Goal: Information Seeking & Learning: Check status

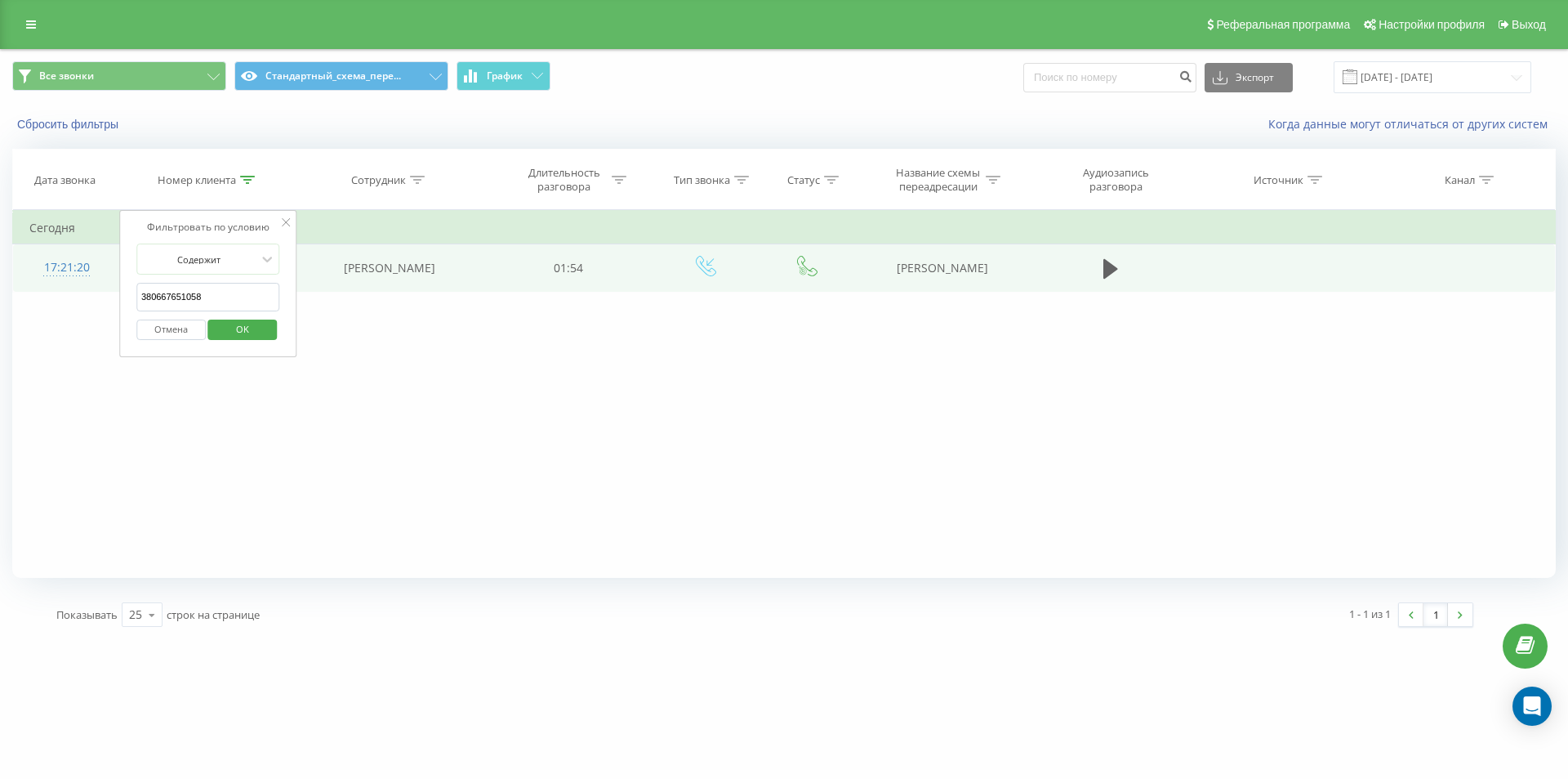
drag, startPoint x: 213, startPoint y: 303, endPoint x: 53, endPoint y: 262, distance: 165.2
click at [103, 275] on table "Фильтровать по условию Содержит 380667651058 Отмена OK Фильтровать по условию С…" at bounding box center [784, 251] width 1544 height 82
paste input "73558055"
click button "OK" at bounding box center [243, 330] width 70 height 21
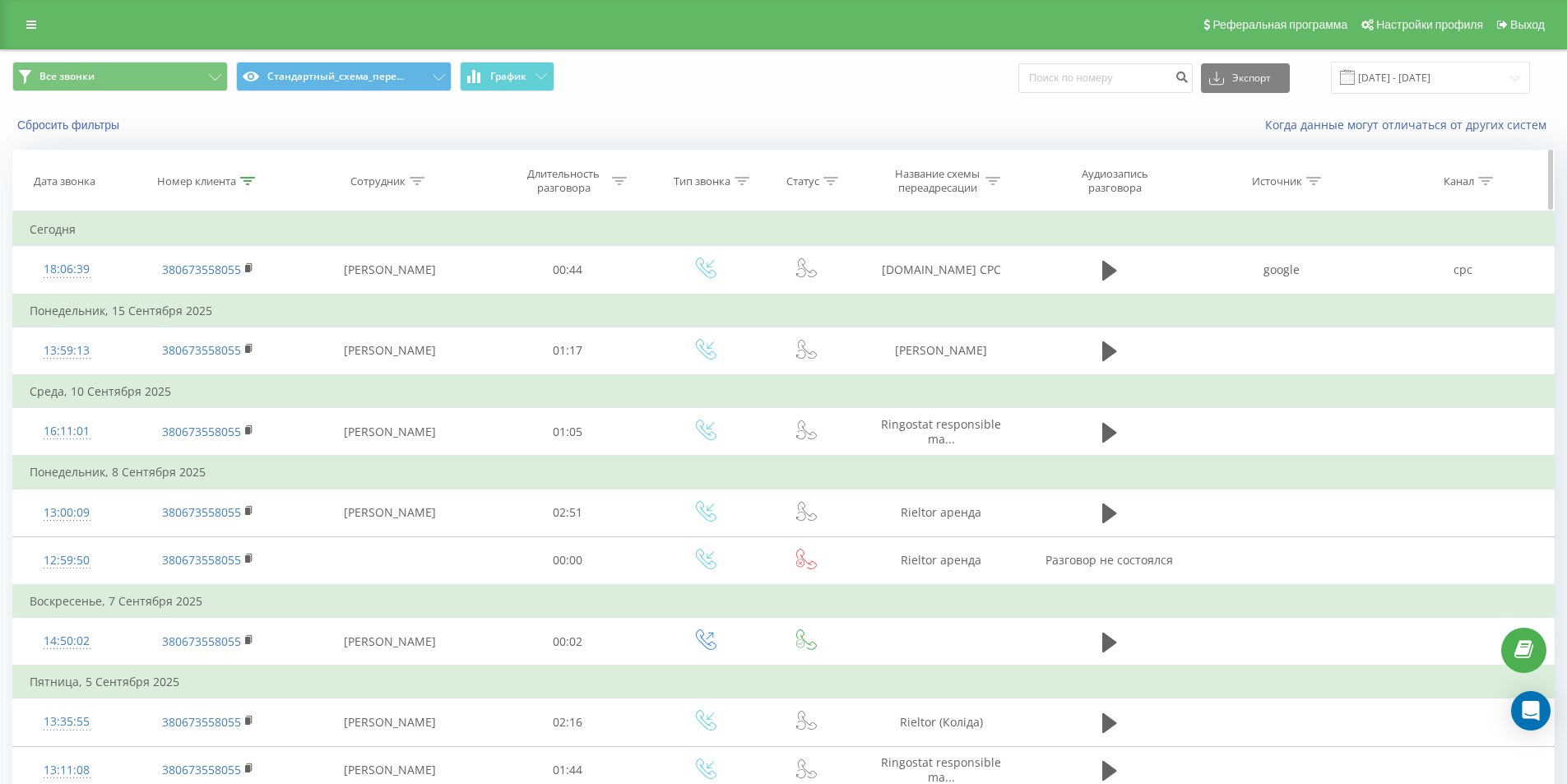
click at [249, 173] on th "Номер клиента" at bounding box center [208, 181] width 175 height 61
drag, startPoint x: 249, startPoint y: 182, endPoint x: 215, endPoint y: 324, distance: 146.0
click at [249, 183] on icon at bounding box center [248, 180] width 15 height 9
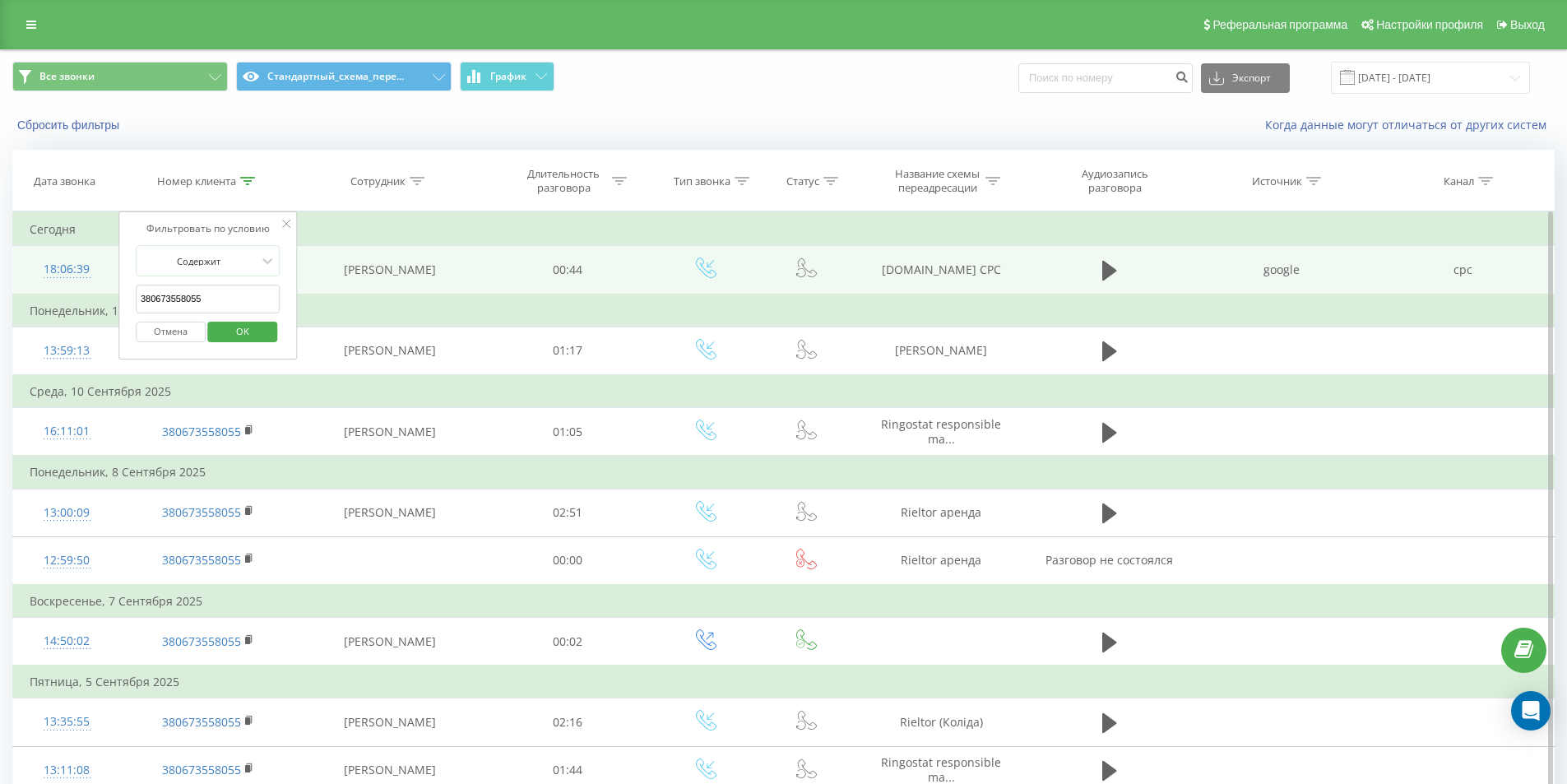
drag, startPoint x: 215, startPoint y: 304, endPoint x: 115, endPoint y: 264, distance: 107.7
click at [116, 265] on table "Фильтровать по условию Содержит 380673558055 Отмена OK Фильтровать по условию С…" at bounding box center [784, 655] width 1542 height 888
paste input "32895064"
click button "OK" at bounding box center [243, 332] width 70 height 21
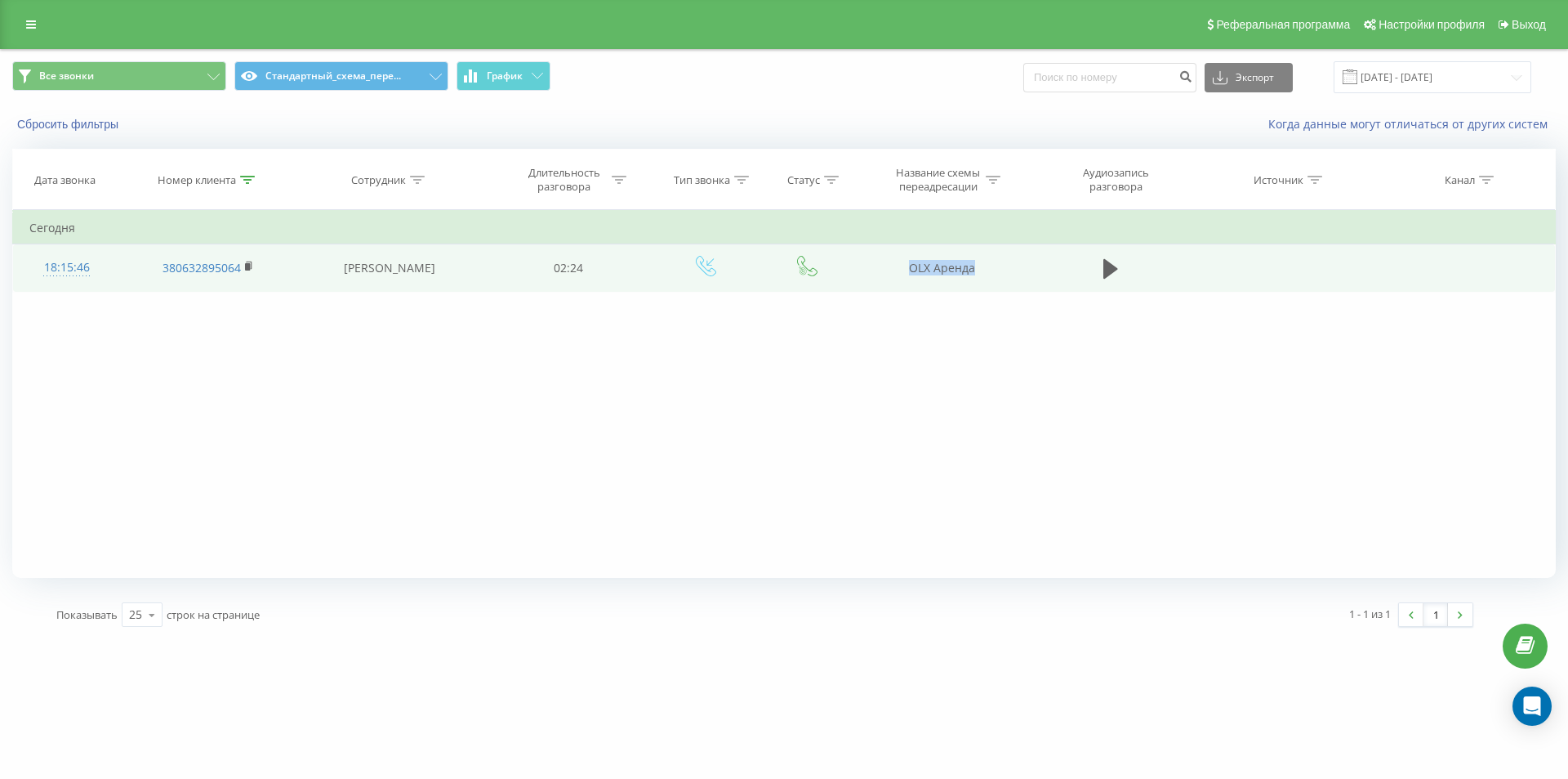
drag, startPoint x: 918, startPoint y: 281, endPoint x: 989, endPoint y: 288, distance: 71.3
click at [989, 288] on td "OLX Аренда" at bounding box center [942, 268] width 175 height 47
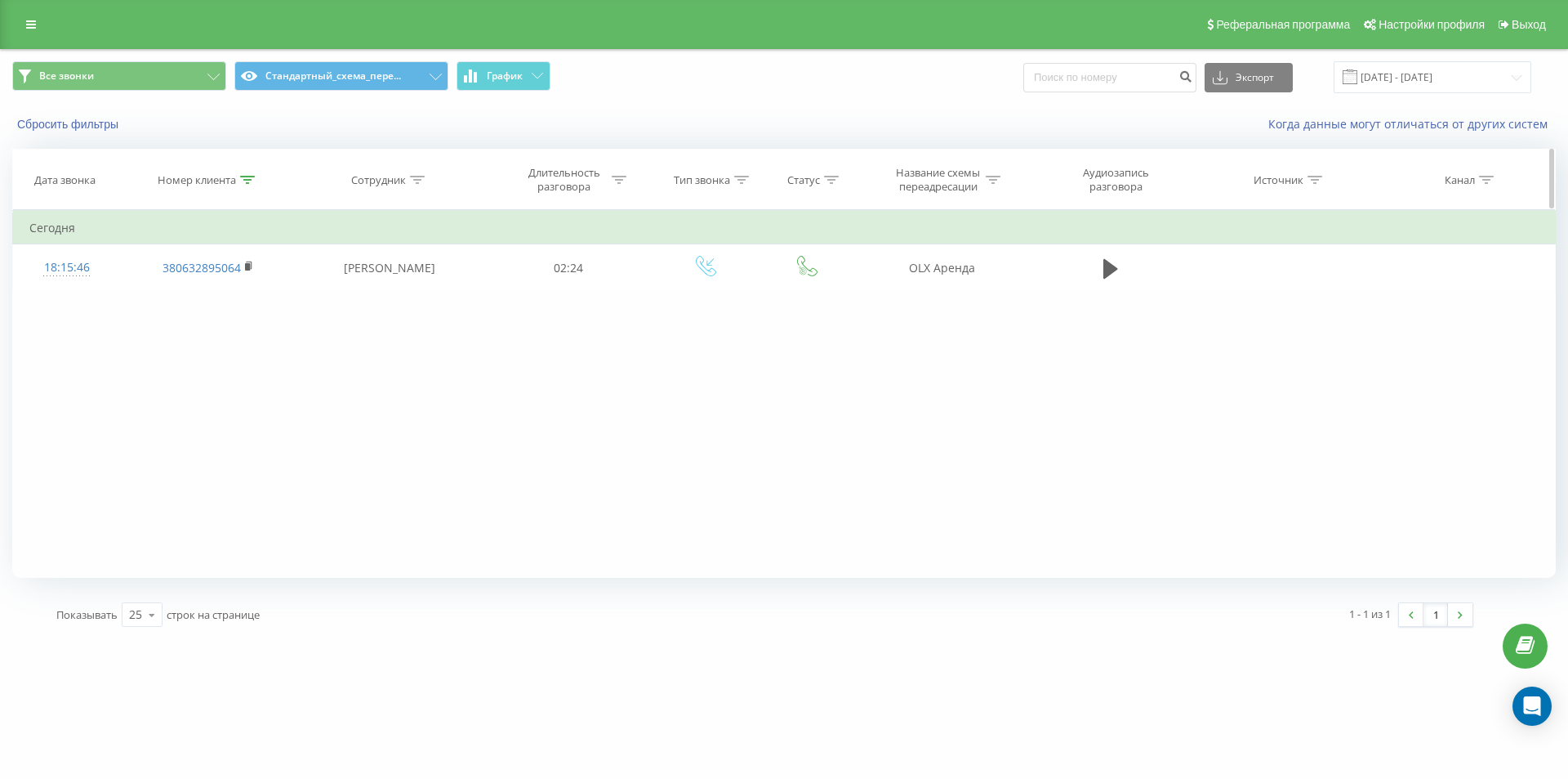
click at [249, 173] on div at bounding box center [248, 180] width 15 height 14
drag, startPoint x: 236, startPoint y: 286, endPoint x: 40, endPoint y: 243, distance: 200.7
click at [60, 253] on table "Фильтровать по условию Содержит 380632895064 Отмена OK Фильтровать по условию С…" at bounding box center [784, 251] width 1544 height 82
paste input "4790112"
click button "OK" at bounding box center [243, 330] width 70 height 21
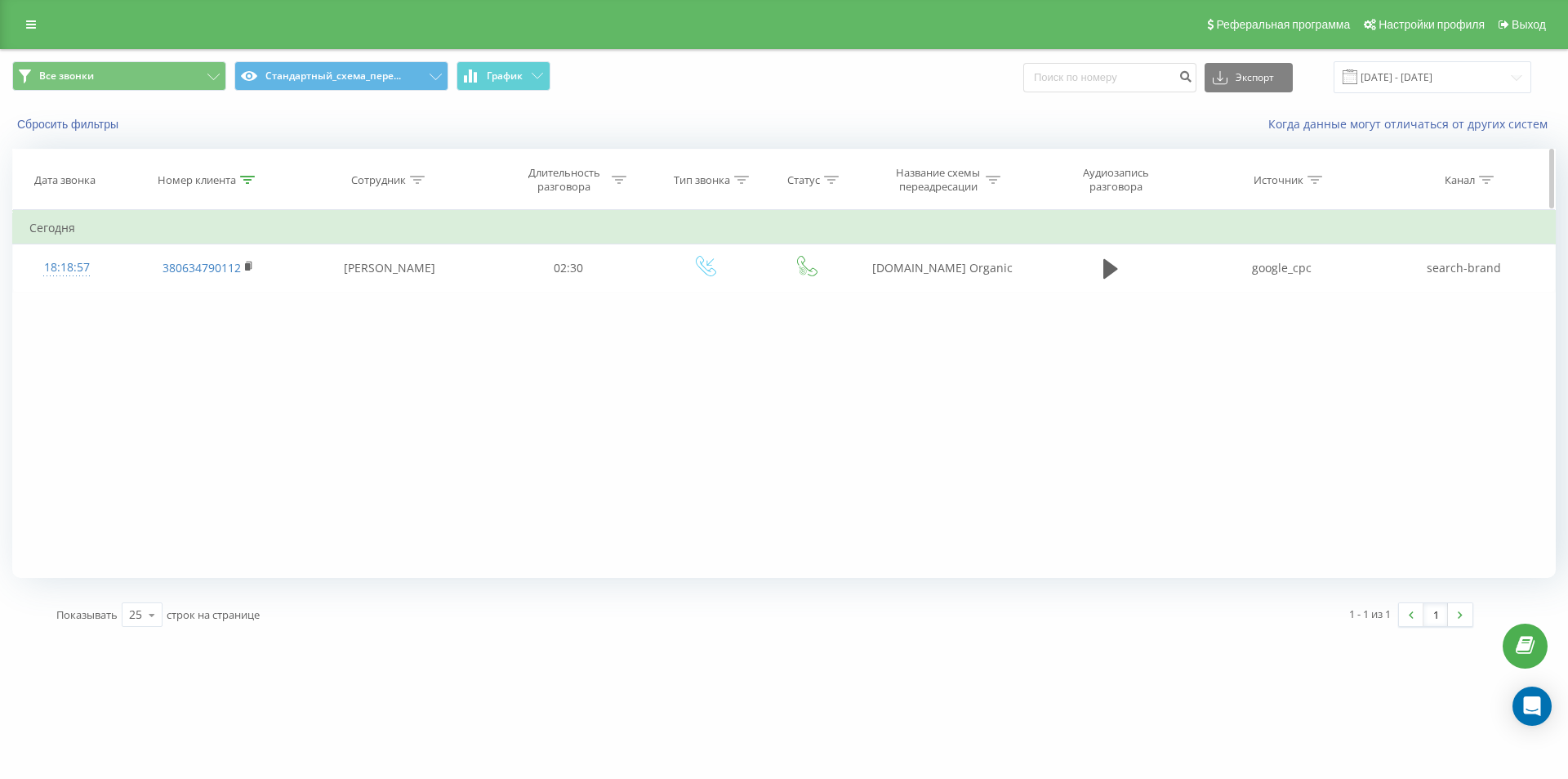
click at [246, 177] on icon at bounding box center [248, 179] width 15 height 8
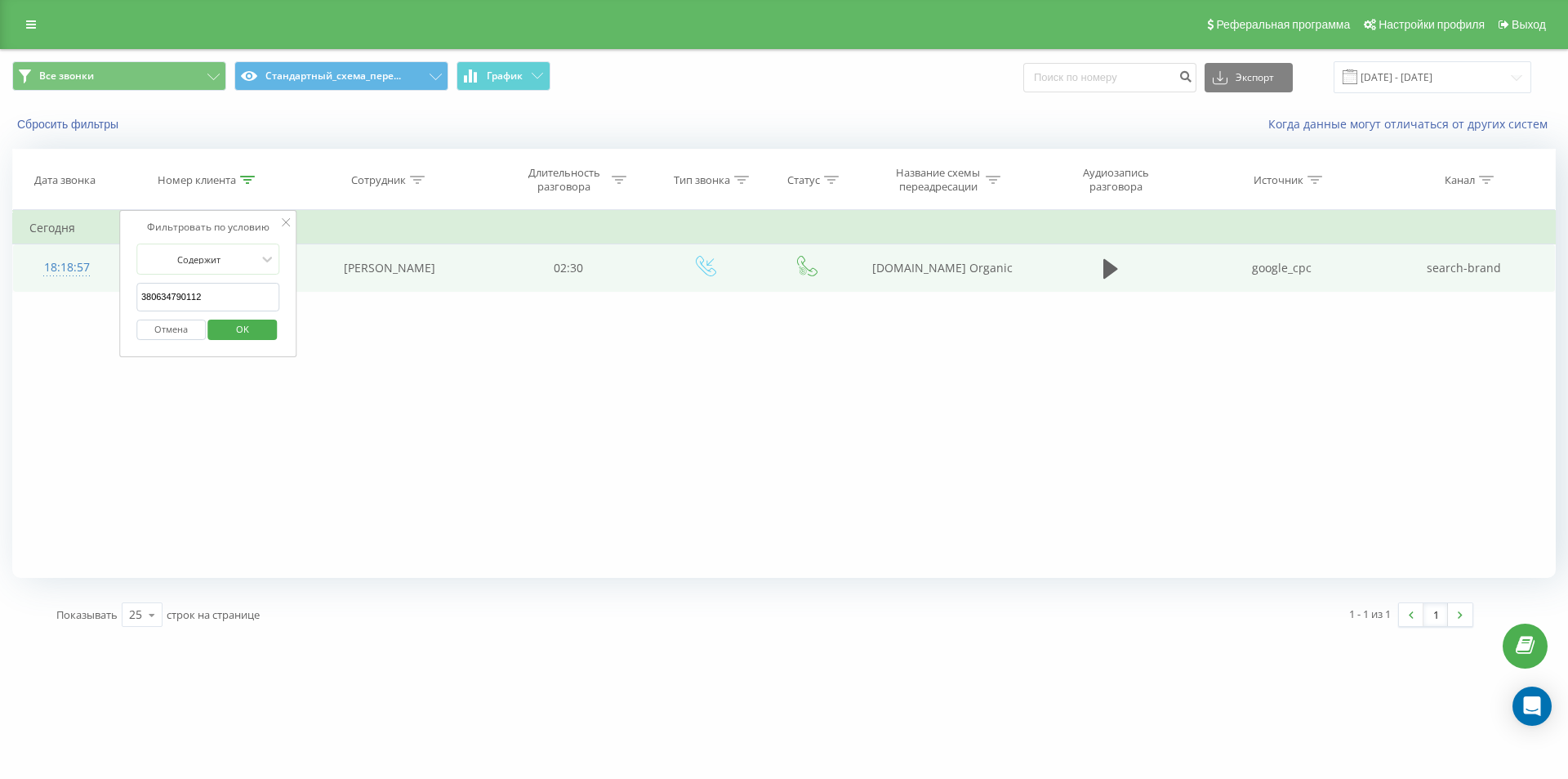
drag, startPoint x: 234, startPoint y: 295, endPoint x: 39, endPoint y: 252, distance: 199.7
click at [40, 252] on table "Фильтровать по условию Содержит 380634790112 Отмена OK Фильтровать по условию С…" at bounding box center [784, 251] width 1544 height 82
paste input "[PHONE_NUMBER]"
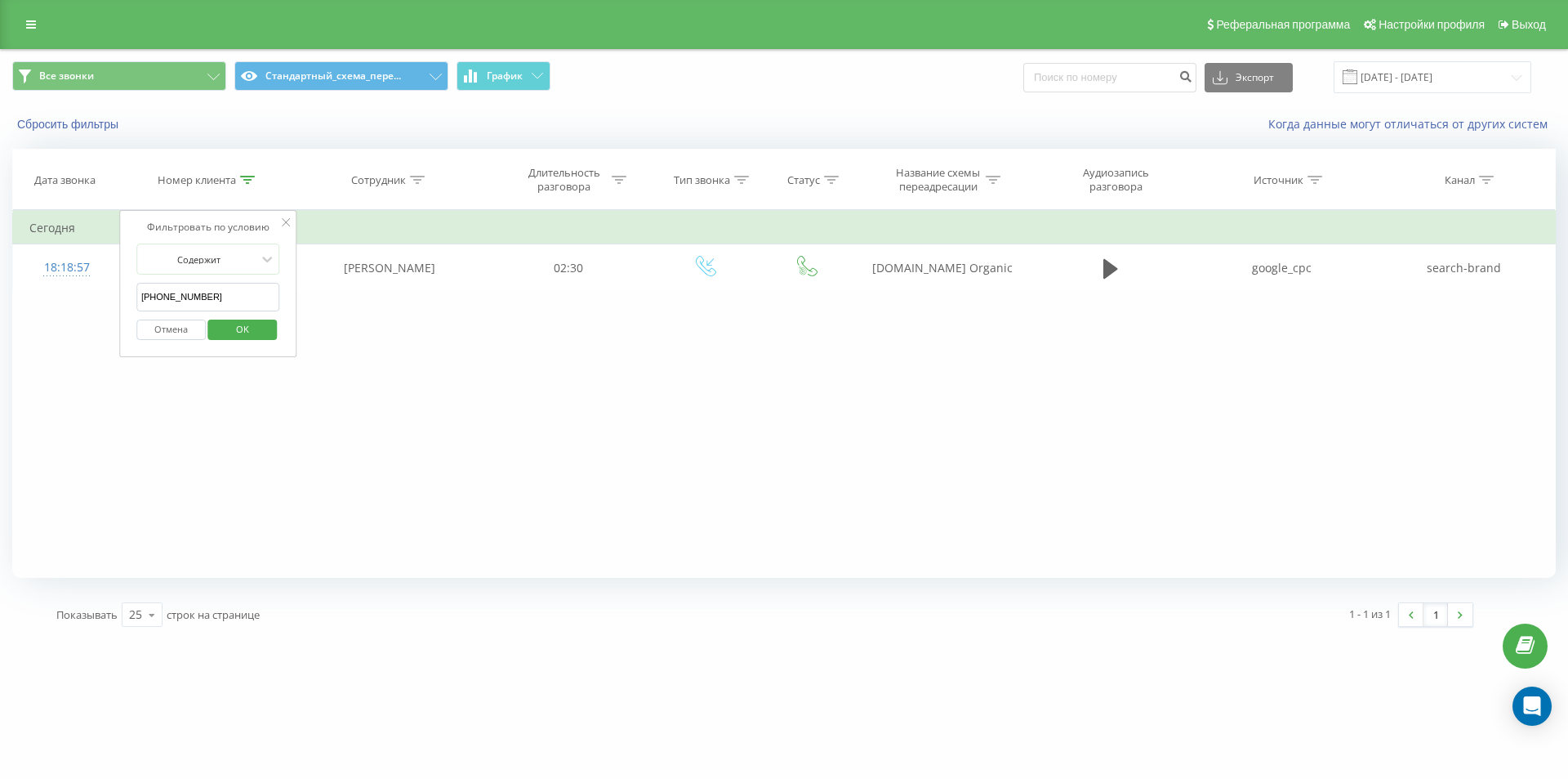
click at [147, 293] on input "[PHONE_NUMBER]" at bounding box center [208, 297] width 144 height 28
type input "380504888905"
click button "OK" at bounding box center [243, 330] width 70 height 21
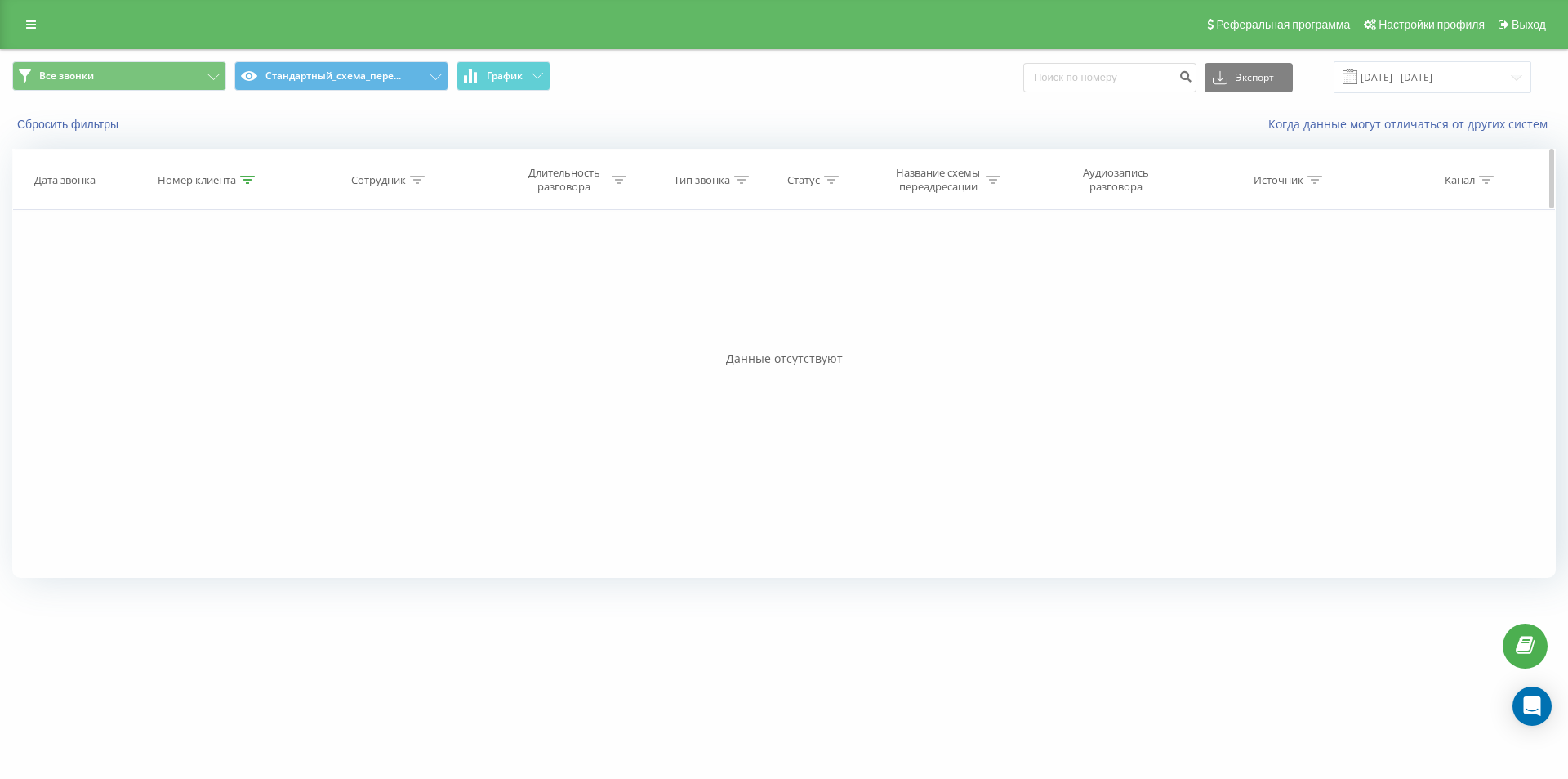
click at [255, 175] on icon at bounding box center [248, 179] width 15 height 8
click at [191, 320] on button "Отмена" at bounding box center [171, 330] width 70 height 21
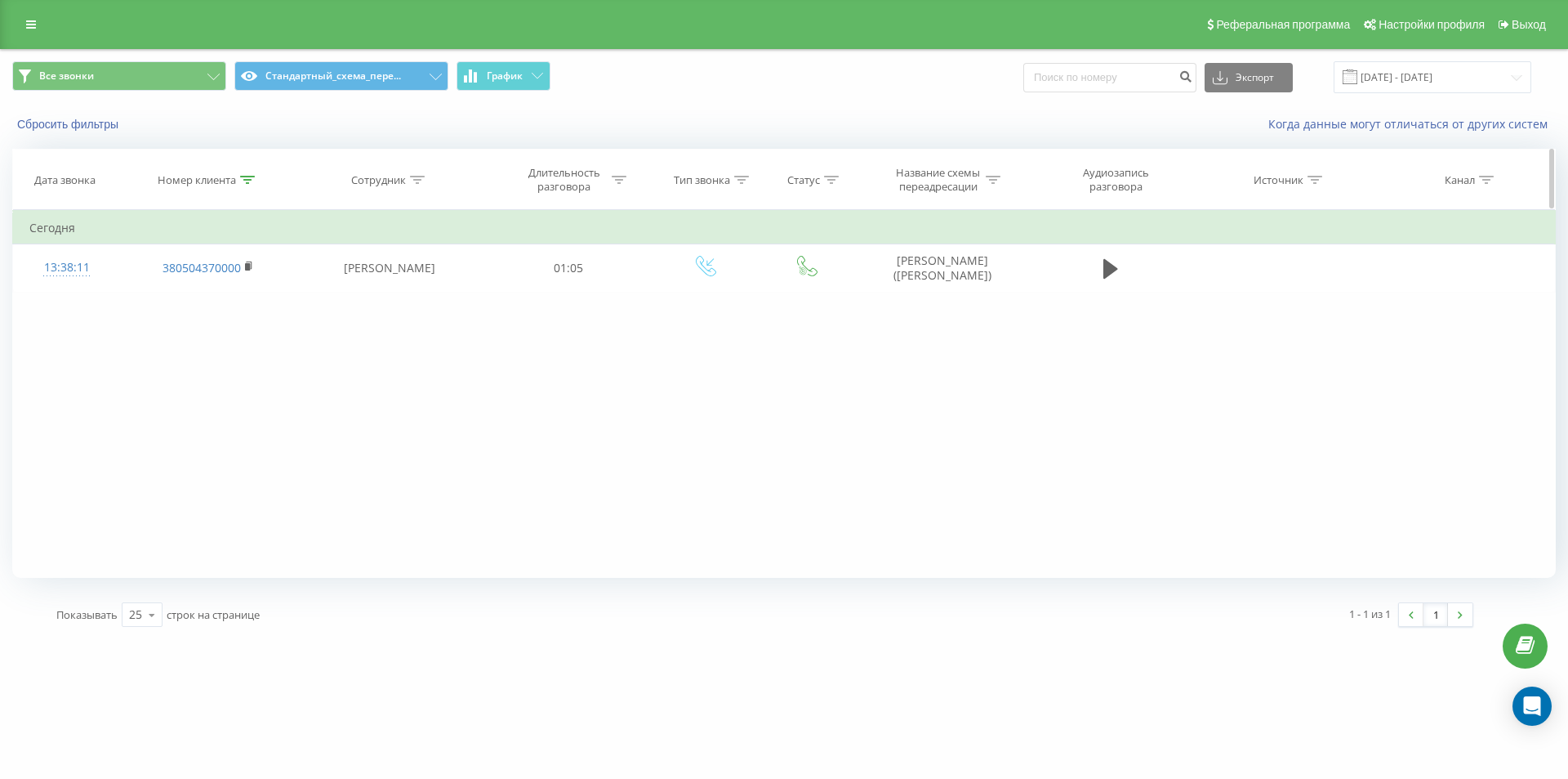
click at [250, 184] on div at bounding box center [248, 180] width 15 height 14
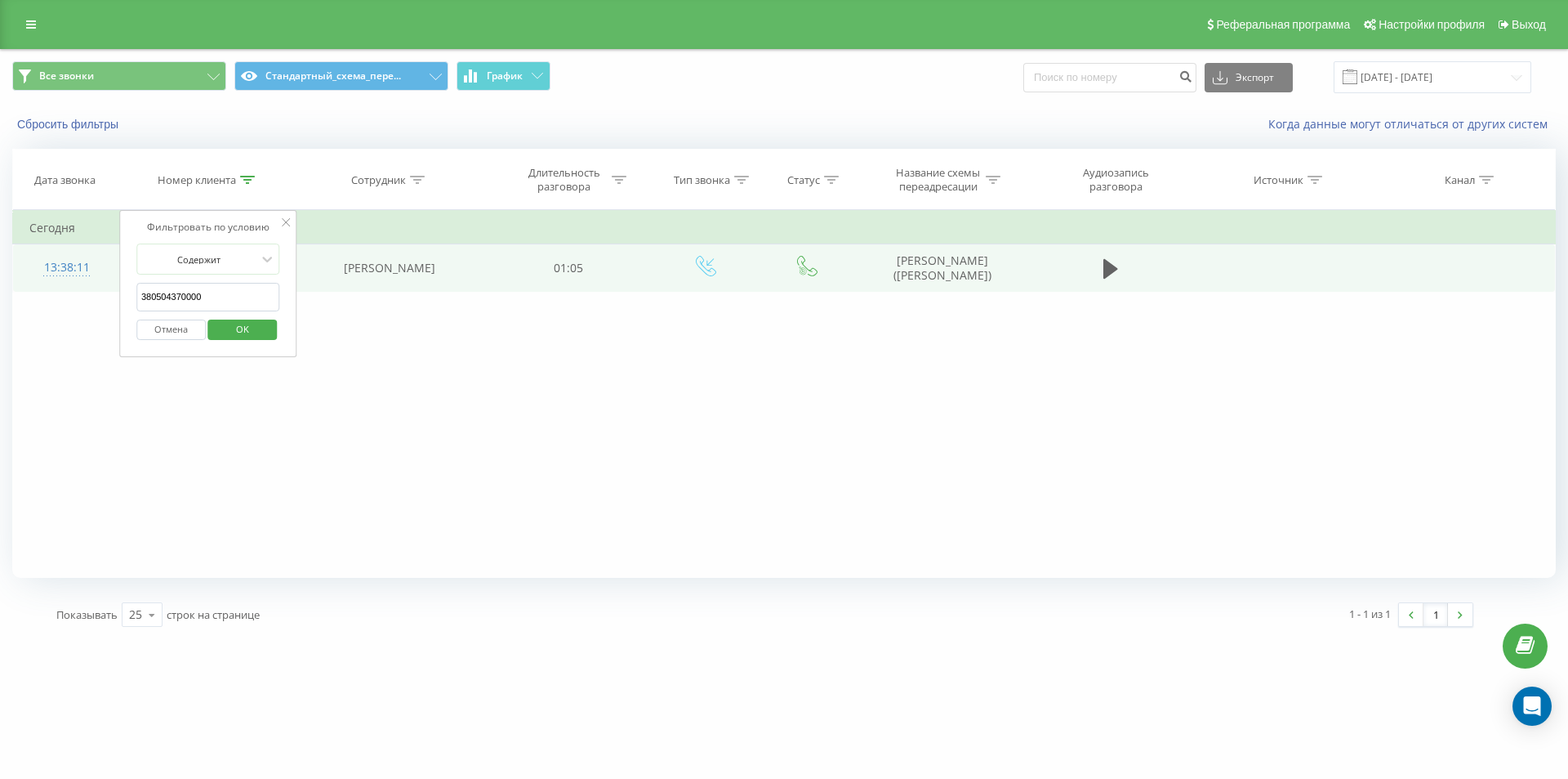
drag, startPoint x: 206, startPoint y: 302, endPoint x: 98, endPoint y: 261, distance: 115.5
click at [98, 261] on table "Фильтровать по условию Содержит 380504370000 Отмена OK Фильтровать по условию С…" at bounding box center [784, 251] width 1544 height 82
paste input "634790112"
type input "380634790112"
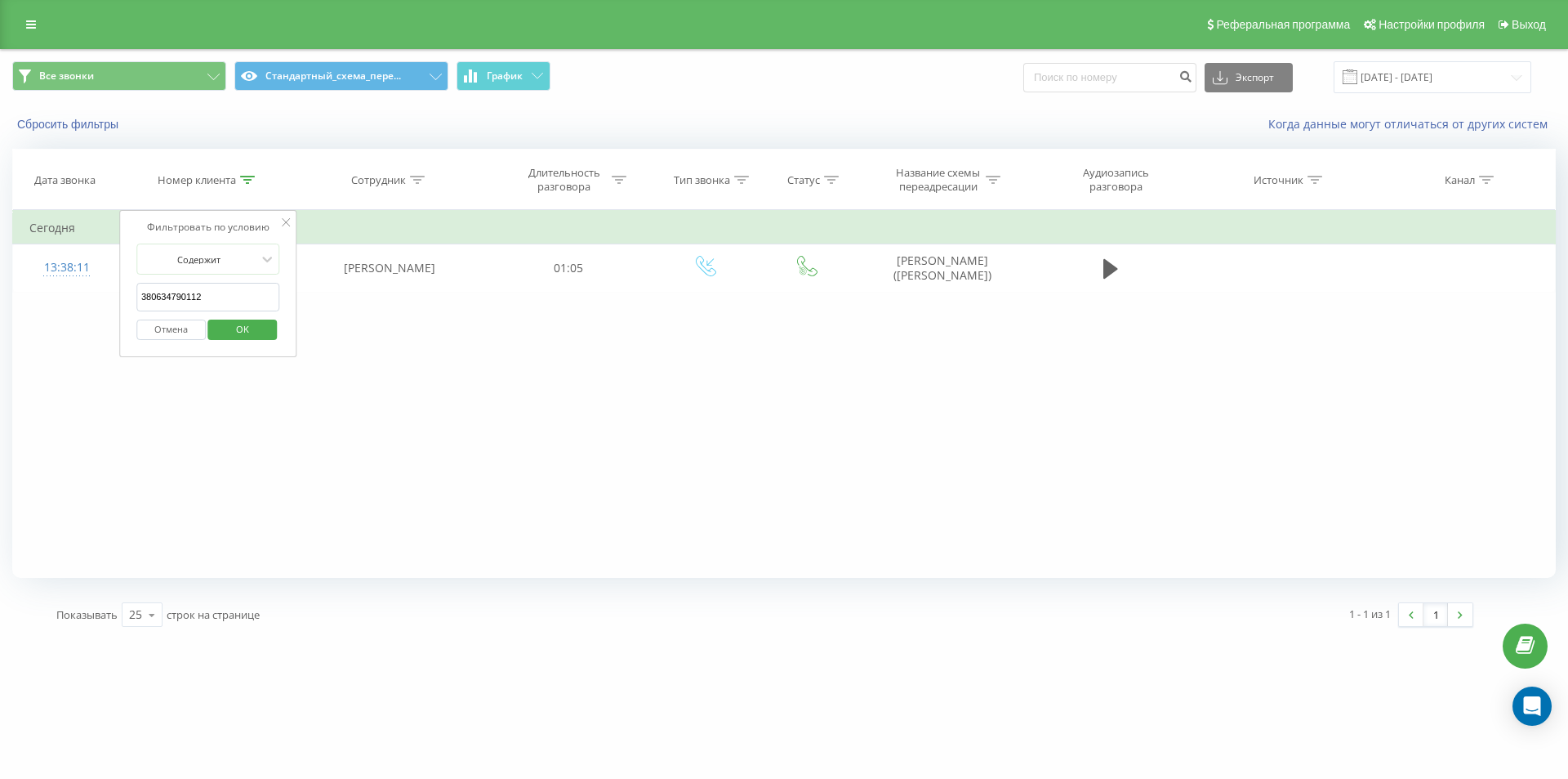
click button "OK" at bounding box center [243, 330] width 70 height 21
